Goal: Check status: Check status

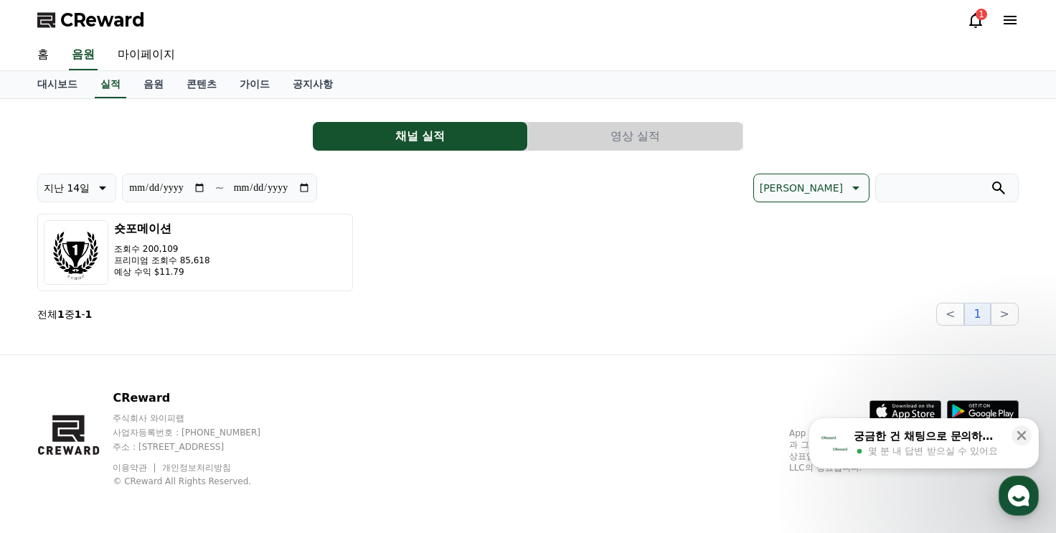
click at [976, 24] on icon at bounding box center [975, 20] width 13 height 15
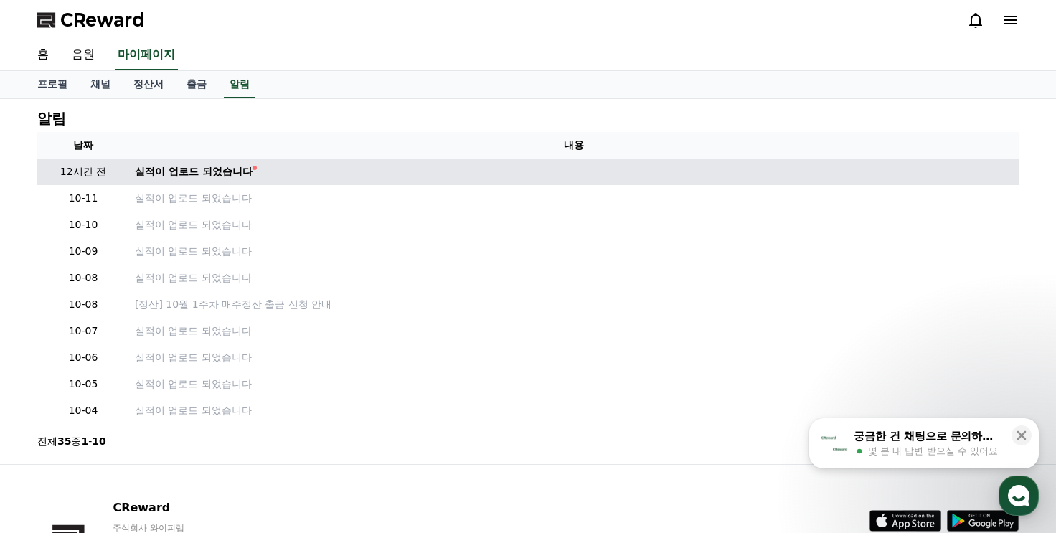
click at [192, 167] on div "실적이 업로드 되었습니다" at bounding box center [194, 171] width 118 height 15
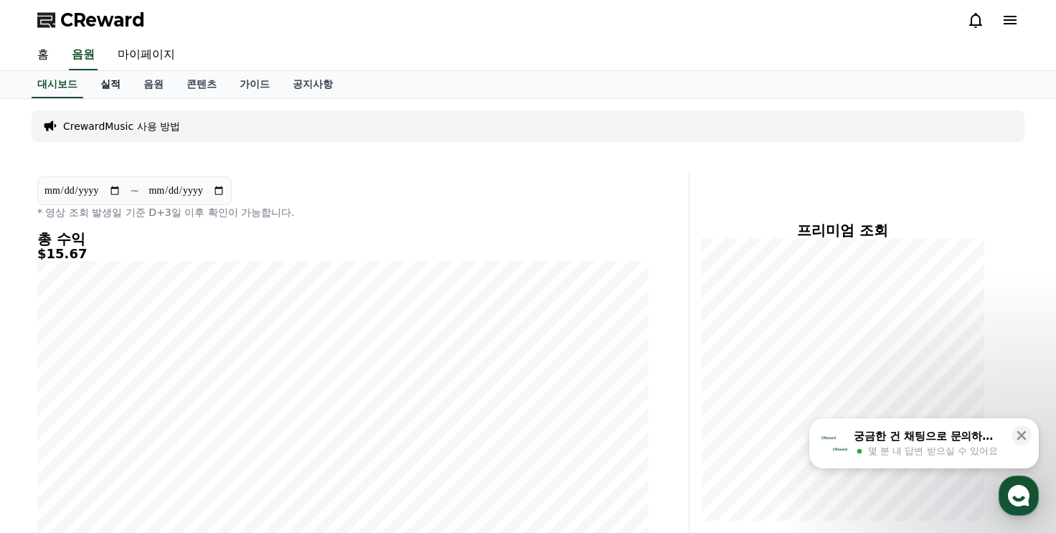
click at [112, 86] on link "실적" at bounding box center [110, 84] width 43 height 27
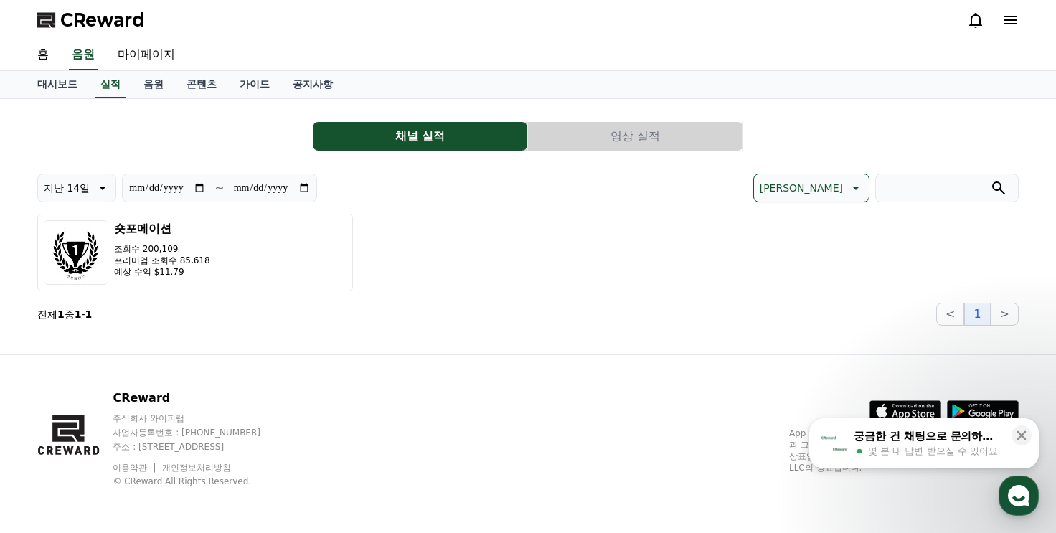
click at [641, 128] on button "영상 실적" at bounding box center [635, 136] width 214 height 29
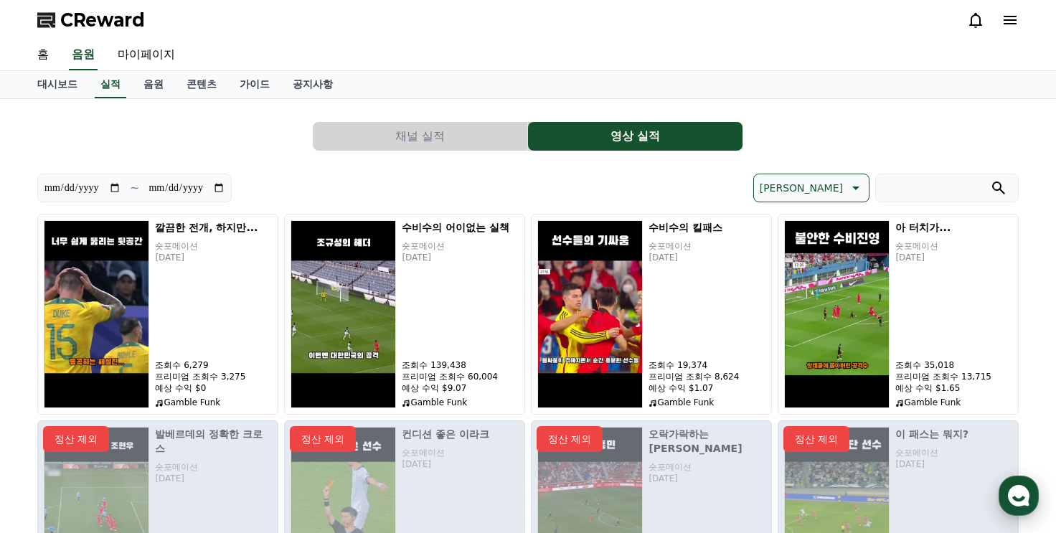
click at [1008, 499] on icon "button" at bounding box center [1019, 496] width 26 height 26
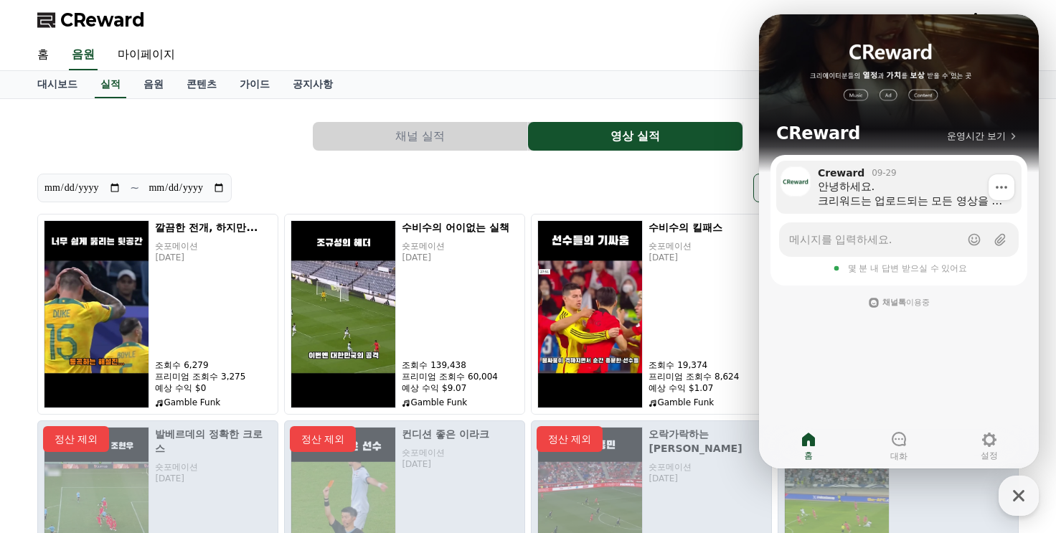
click at [887, 194] on div "안녕하세요. 크리워드는 업로드되는 모든 영상을 정산서 발급 전에 검수하고 있습니다. ‘숏포메이션’ 채널에서 스포츠 영상을 활용한 것을 확인하였…" at bounding box center [915, 193] width 194 height 29
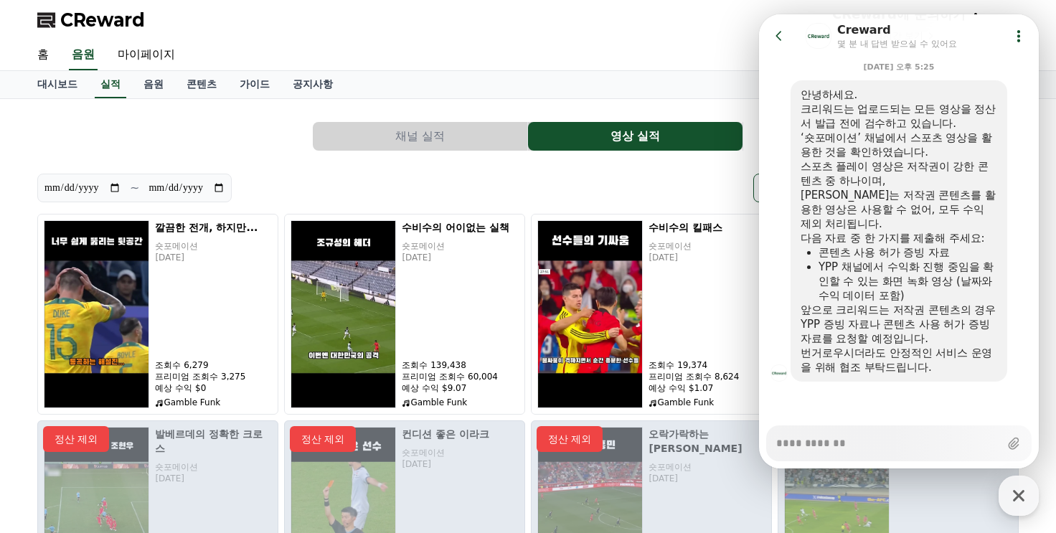
click at [602, 187] on div "[PERSON_NAME]" at bounding box center [773, 188] width 491 height 29
click at [1003, 500] on div "button" at bounding box center [1018, 496] width 40 height 40
type textarea "*"
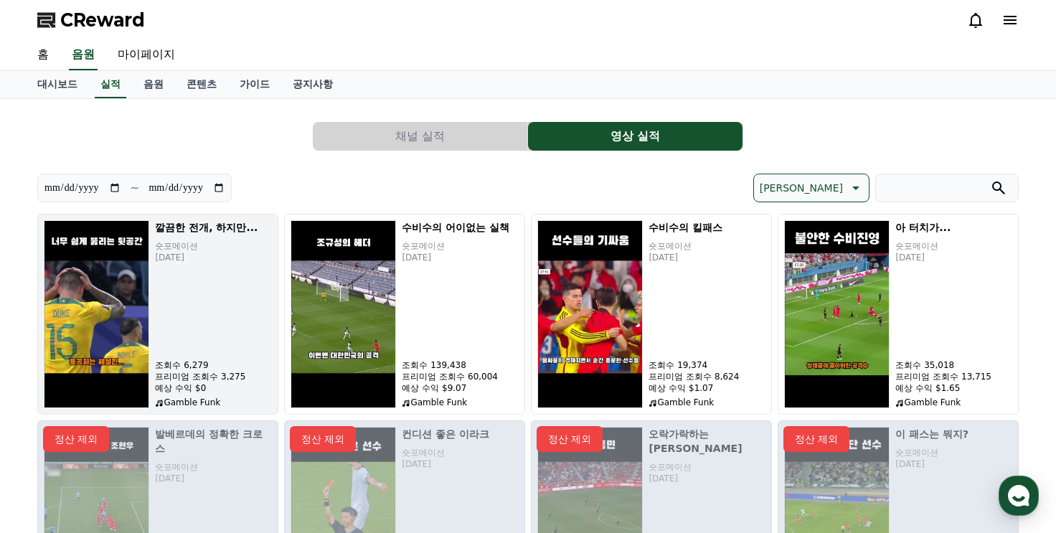
click at [94, 298] on img "button" at bounding box center [96, 314] width 105 height 188
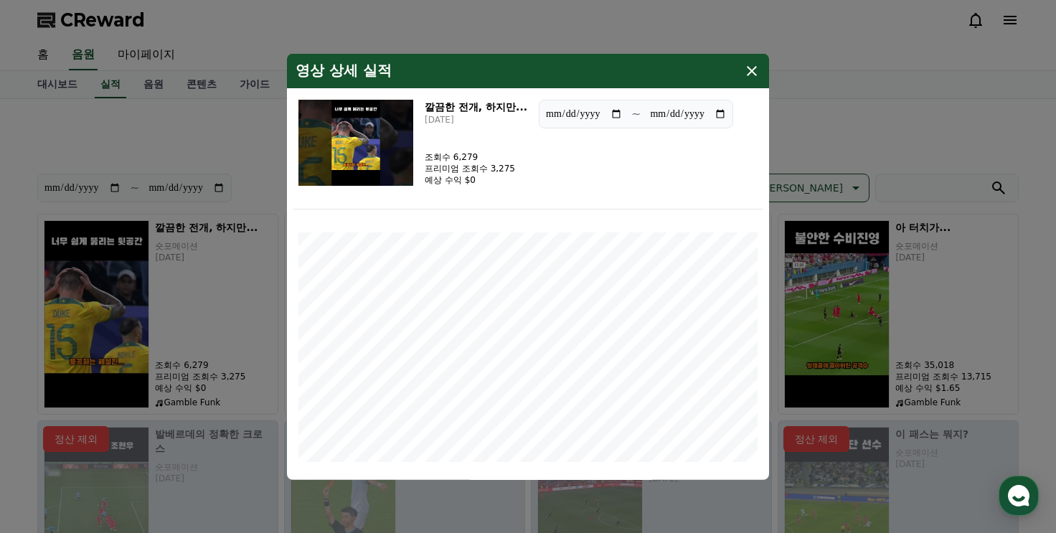
click at [759, 72] on icon "modal" at bounding box center [751, 70] width 17 height 17
